Goal: Information Seeking & Learning: Learn about a topic

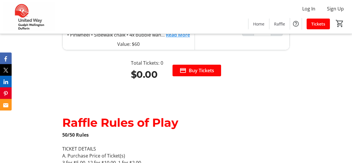
scroll to position [582, 0]
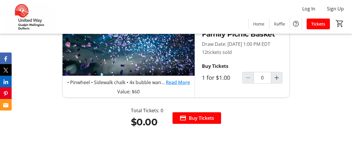
click at [178, 86] on link "Read More" at bounding box center [178, 82] width 24 height 7
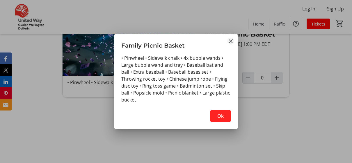
click at [230, 43] on mat-icon "Close" at bounding box center [230, 41] width 7 height 7
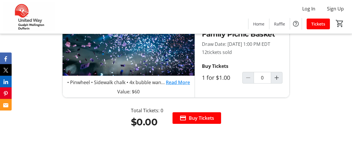
scroll to position [582, 0]
click at [184, 86] on link "Read More" at bounding box center [178, 82] width 24 height 7
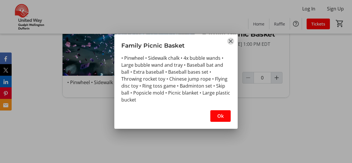
click at [232, 40] on mat-icon "Close" at bounding box center [230, 41] width 7 height 7
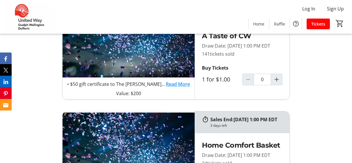
scroll to position [349, 0]
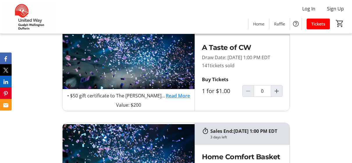
click at [174, 99] on link "Read More" at bounding box center [178, 96] width 24 height 7
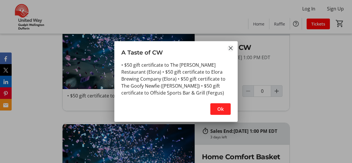
click at [227, 47] on mat-icon "Close" at bounding box center [230, 48] width 7 height 7
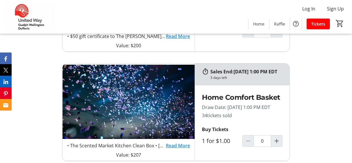
scroll to position [407, 0]
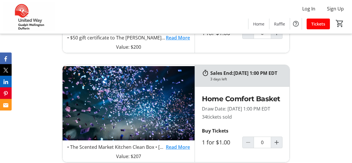
click at [151, 117] on img at bounding box center [129, 103] width 132 height 77
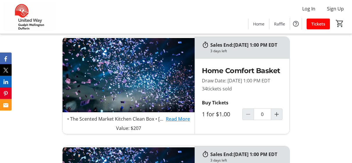
scroll to position [524, 0]
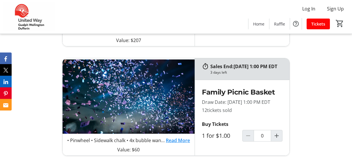
click at [179, 35] on link "Read More" at bounding box center [178, 31] width 24 height 7
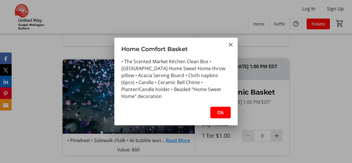
scroll to position [0, 0]
click at [232, 46] on mat-icon "Close" at bounding box center [230, 44] width 7 height 7
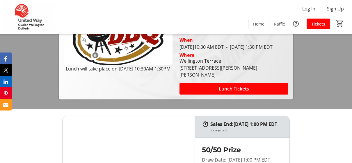
scroll to position [116, 0]
